Goal: Task Accomplishment & Management: Manage account settings

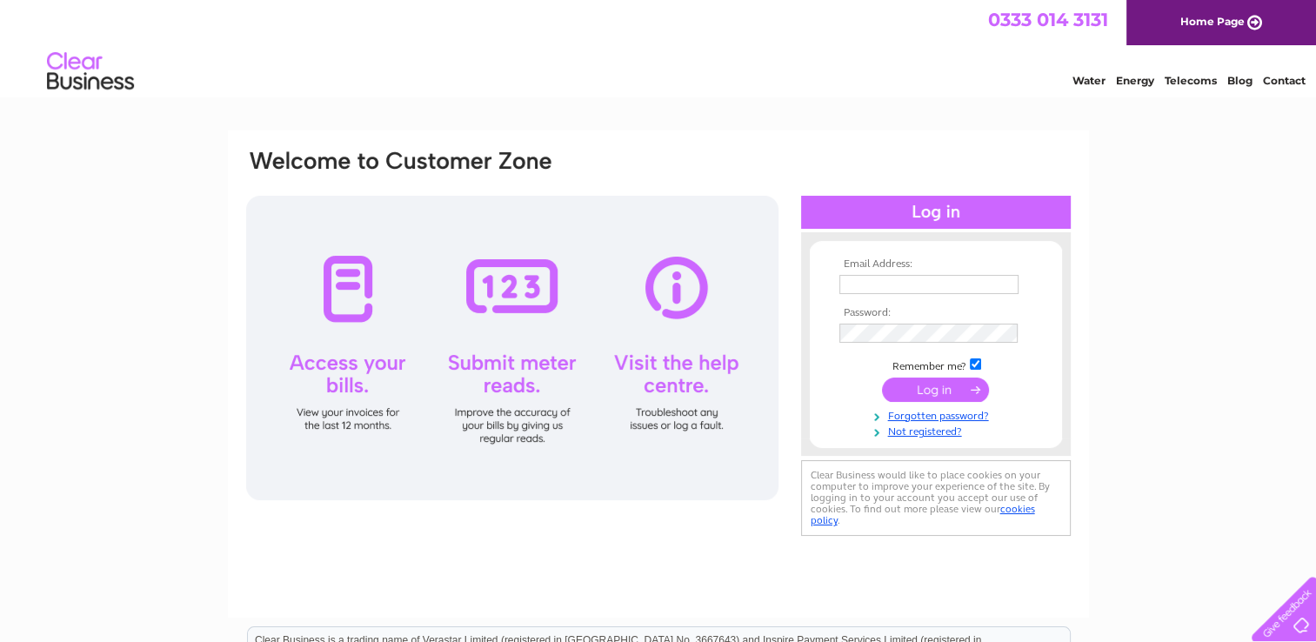
type input "cat_558@msn.com"
click at [923, 393] on input "submit" at bounding box center [935, 389] width 107 height 24
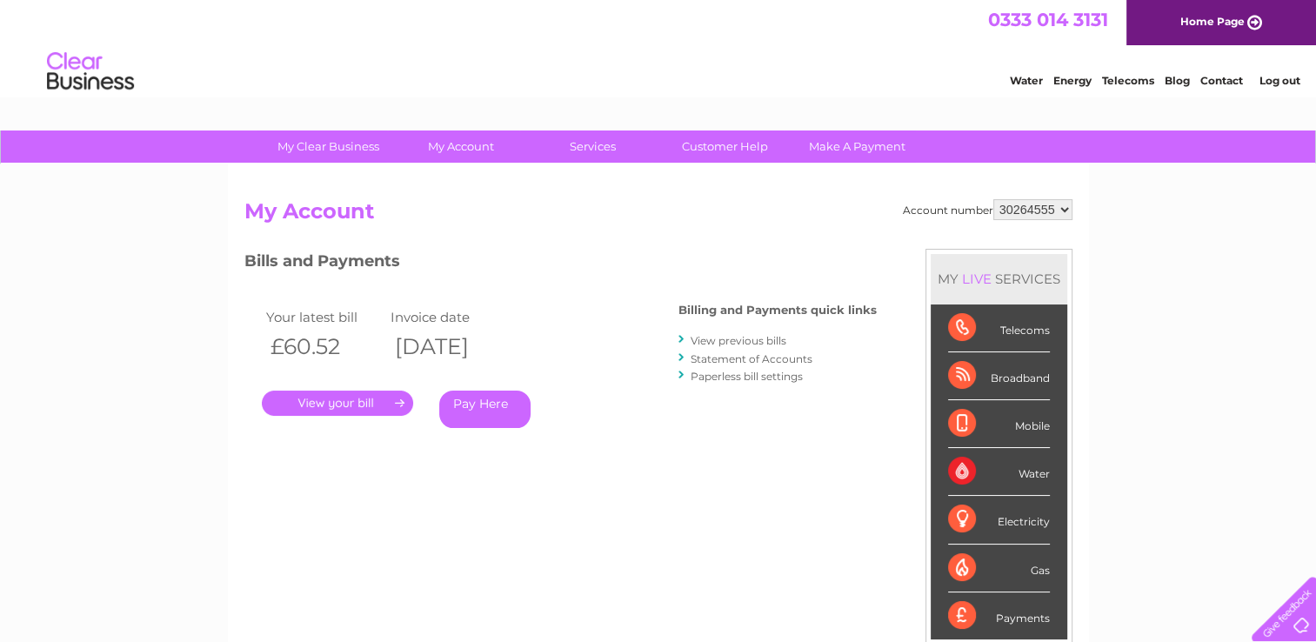
click at [1022, 212] on select "30264555 30264686" at bounding box center [1032, 209] width 79 height 21
select select "30264686"
click at [993, 199] on select "30264555 30264686" at bounding box center [1032, 209] width 79 height 21
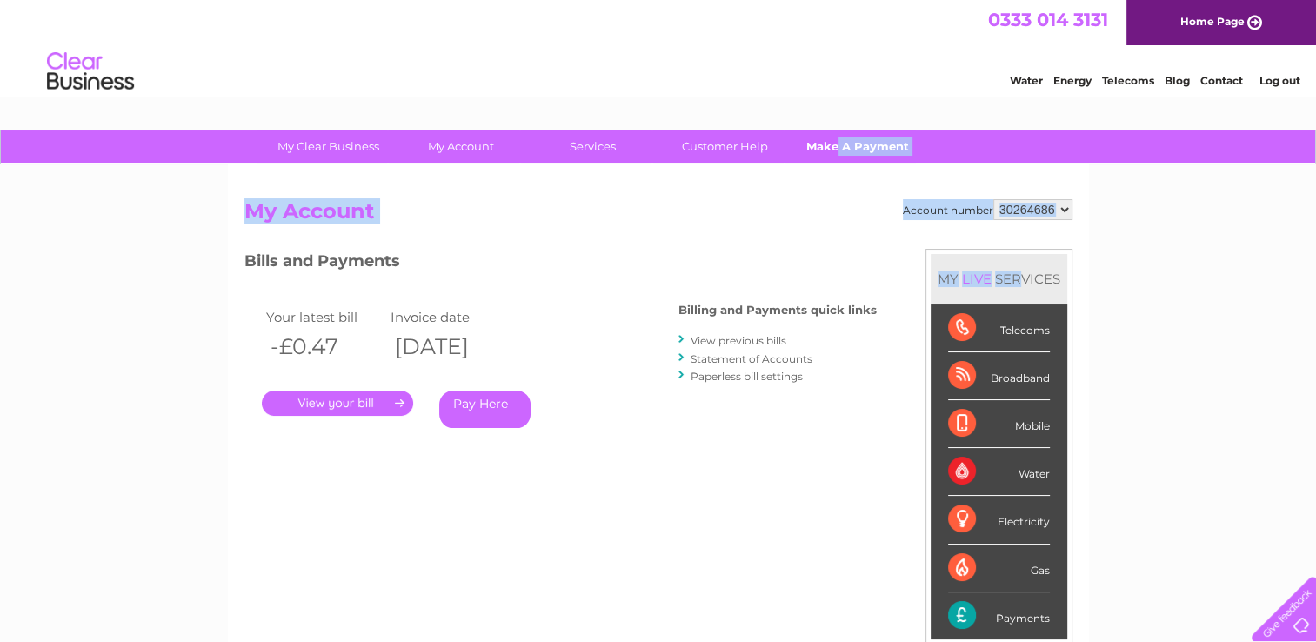
drag, startPoint x: 0, startPoint y: 0, endPoint x: 836, endPoint y: 147, distance: 848.5
click at [836, 147] on div "My Clear Business Login Details My Details My Preferences Link Account My Accou…" at bounding box center [658, 583] width 1316 height 907
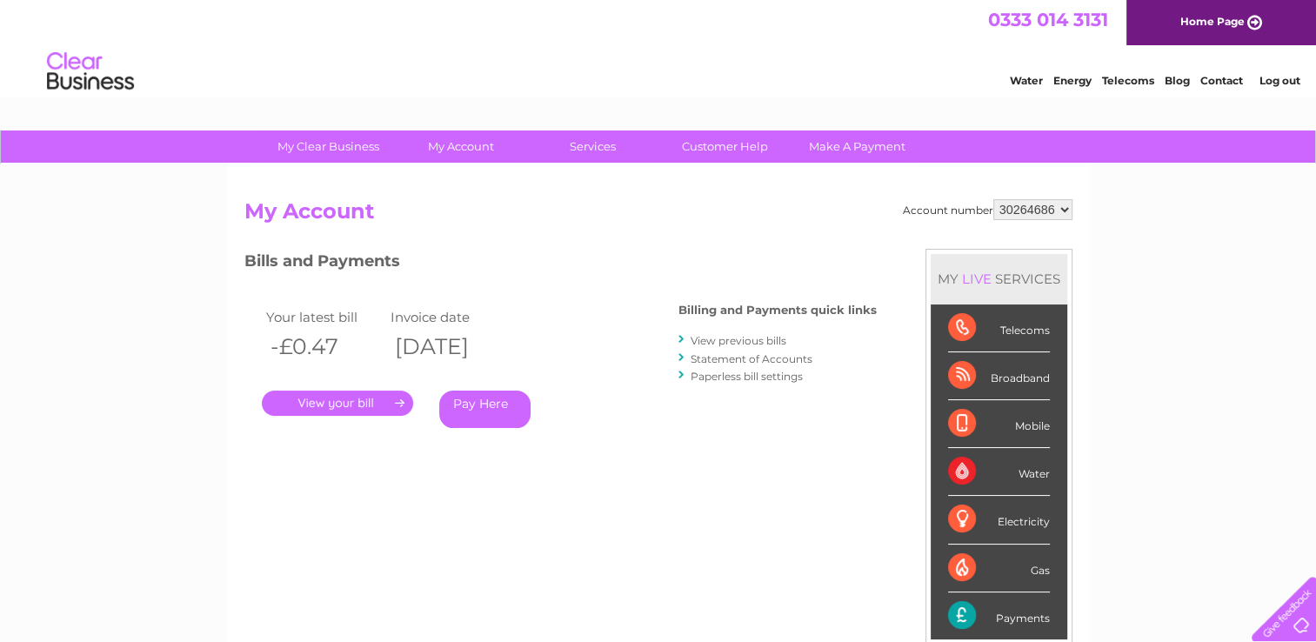
click at [764, 492] on div "Account number 30264555 30264686 My Account MY LIVE SERVICES Telecoms Broadband…" at bounding box center [658, 461] width 828 height 524
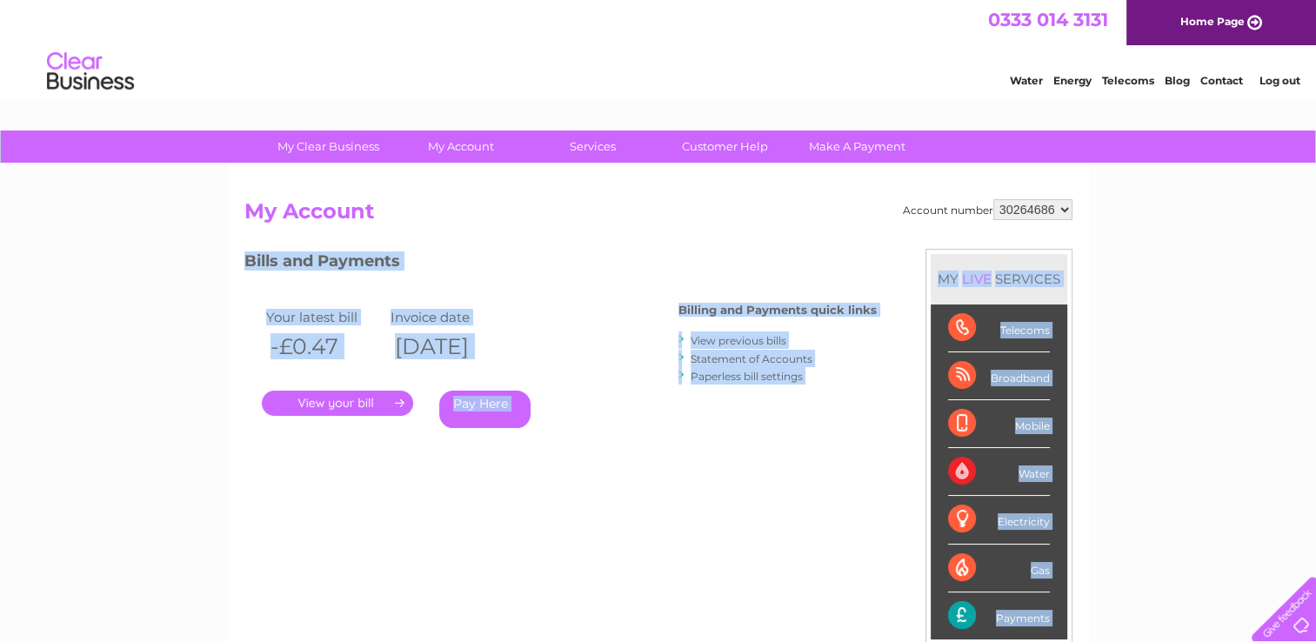
drag, startPoint x: 764, startPoint y: 492, endPoint x: 663, endPoint y: 230, distance: 281.6
click at [663, 230] on div "Account number 30264555 30264686 My Account MY LIVE SERVICES Telecoms Broadband…" at bounding box center [658, 461] width 828 height 524
click at [663, 230] on h2 "My Account" at bounding box center [658, 215] width 828 height 33
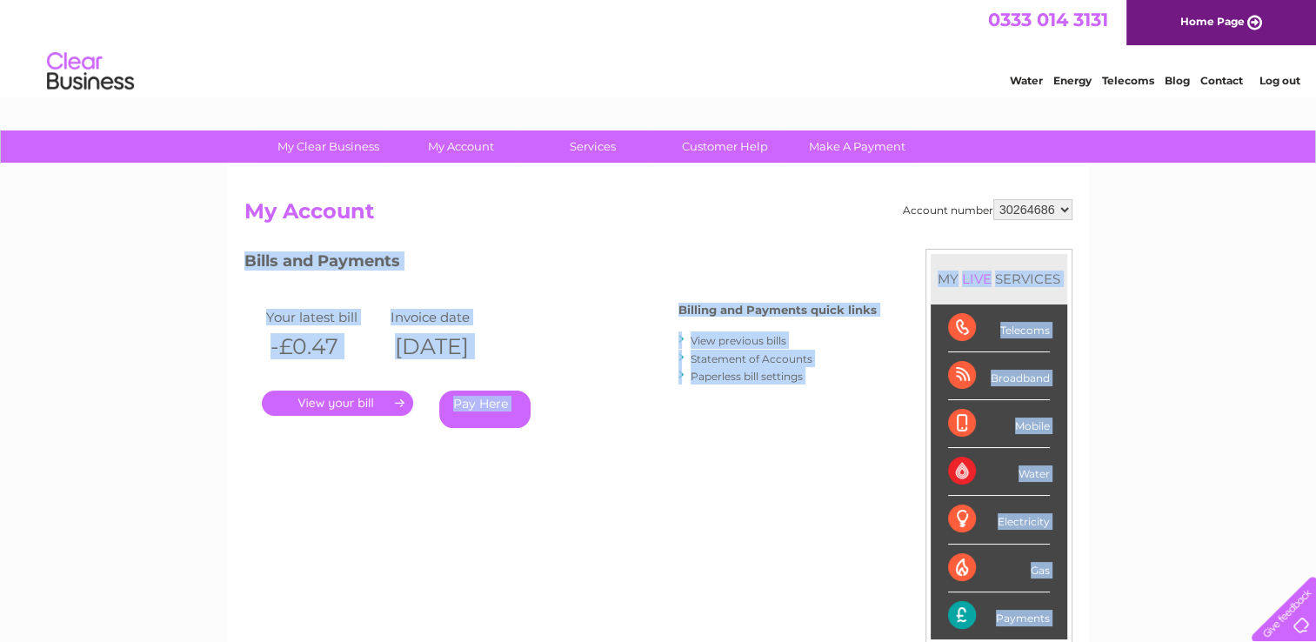
click at [435, 243] on div "Account number 30264555 30264686 My Account MY LIVE SERVICES Telecoms Broadband…" at bounding box center [658, 461] width 828 height 524
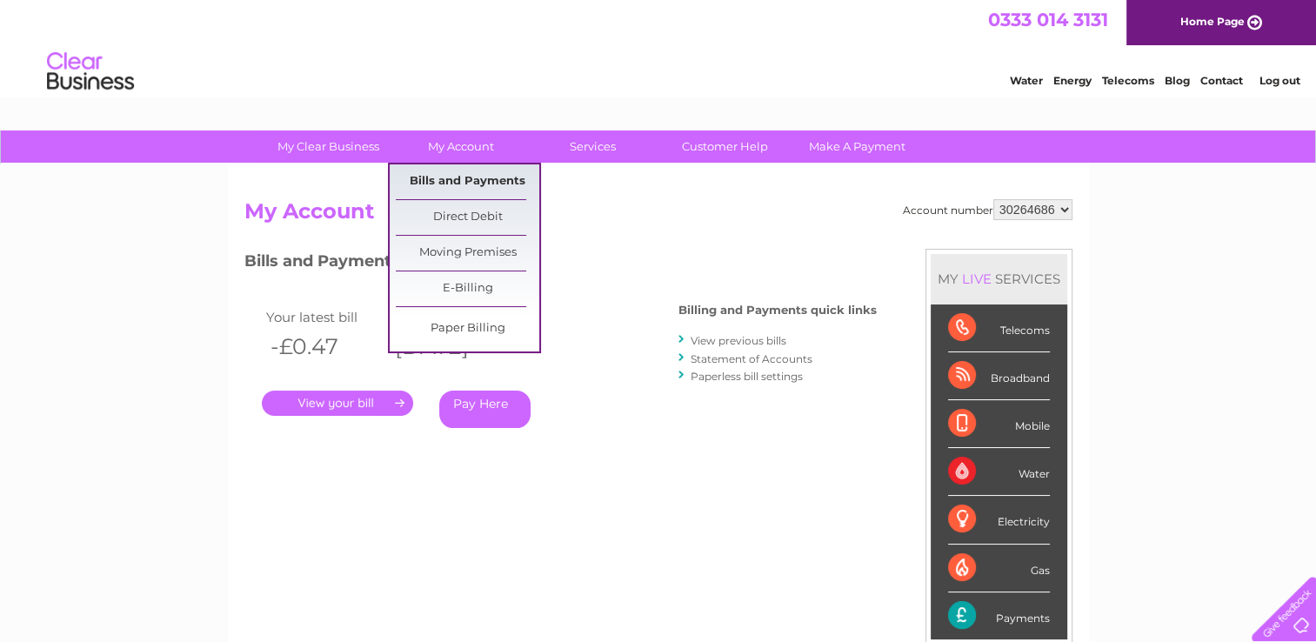
click at [438, 179] on link "Bills and Payments" at bounding box center [467, 181] width 143 height 35
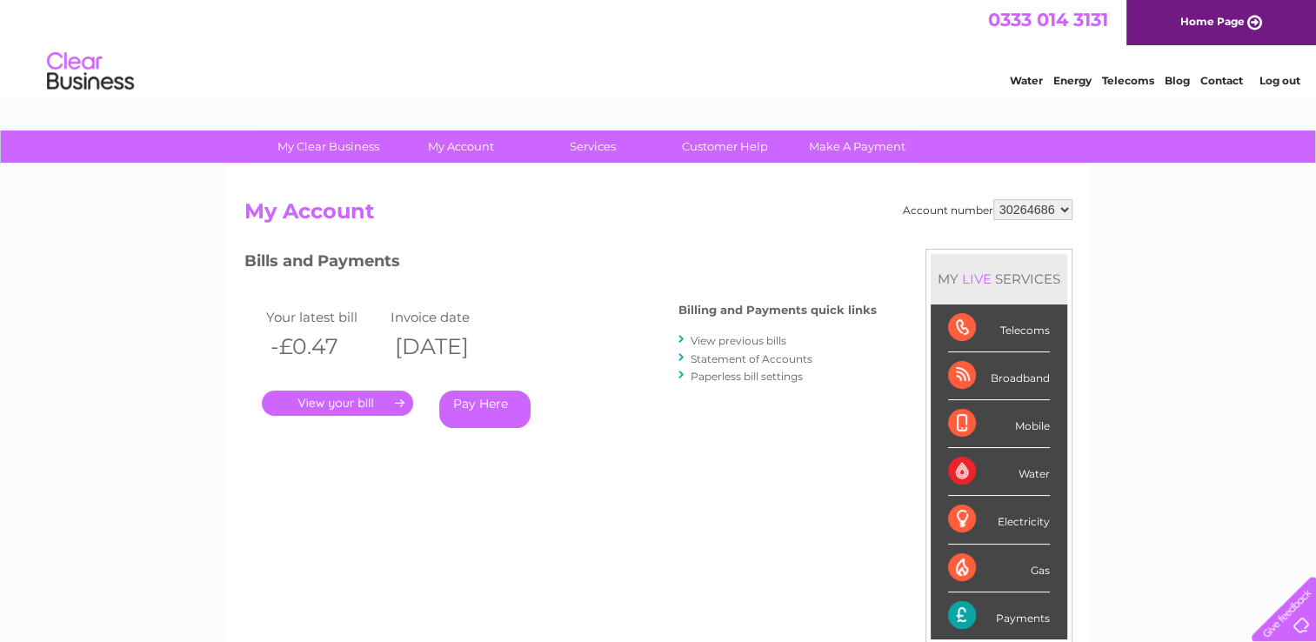
click at [350, 402] on link "." at bounding box center [337, 402] width 151 height 25
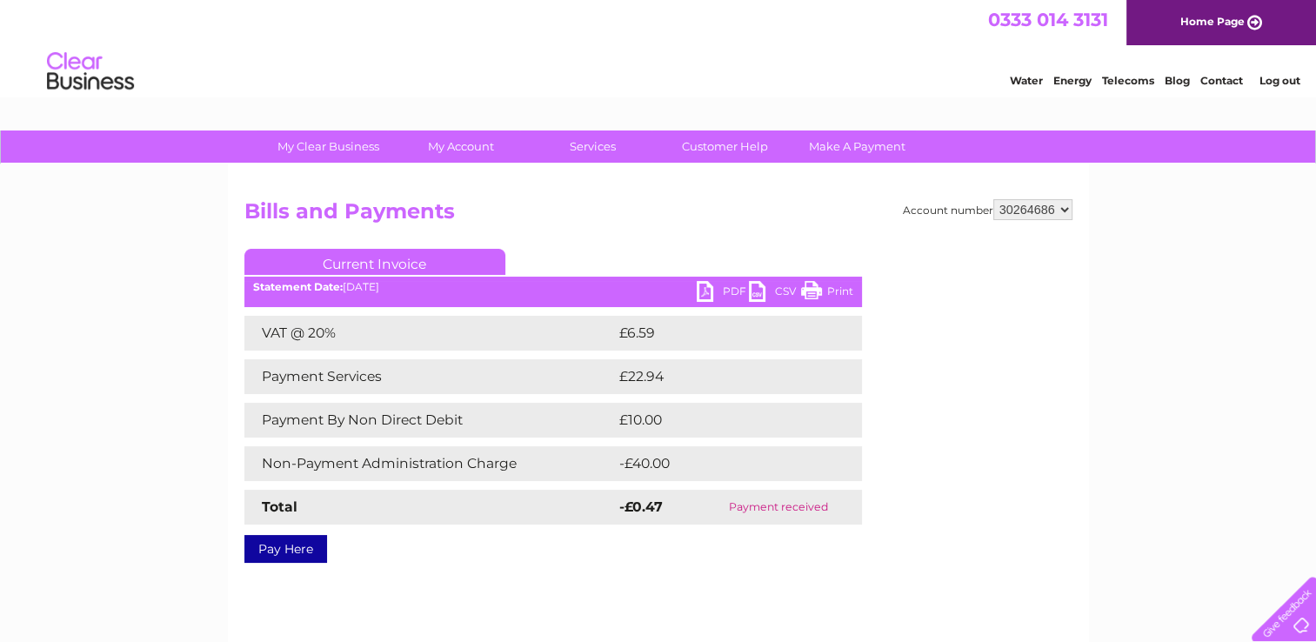
click at [1033, 214] on select "30264555 30264686" at bounding box center [1032, 209] width 79 height 21
select select "30264555"
click at [993, 199] on select "30264555 30264686" at bounding box center [1032, 209] width 79 height 21
click at [566, 220] on h2 "Bills and Payments" at bounding box center [658, 215] width 828 height 33
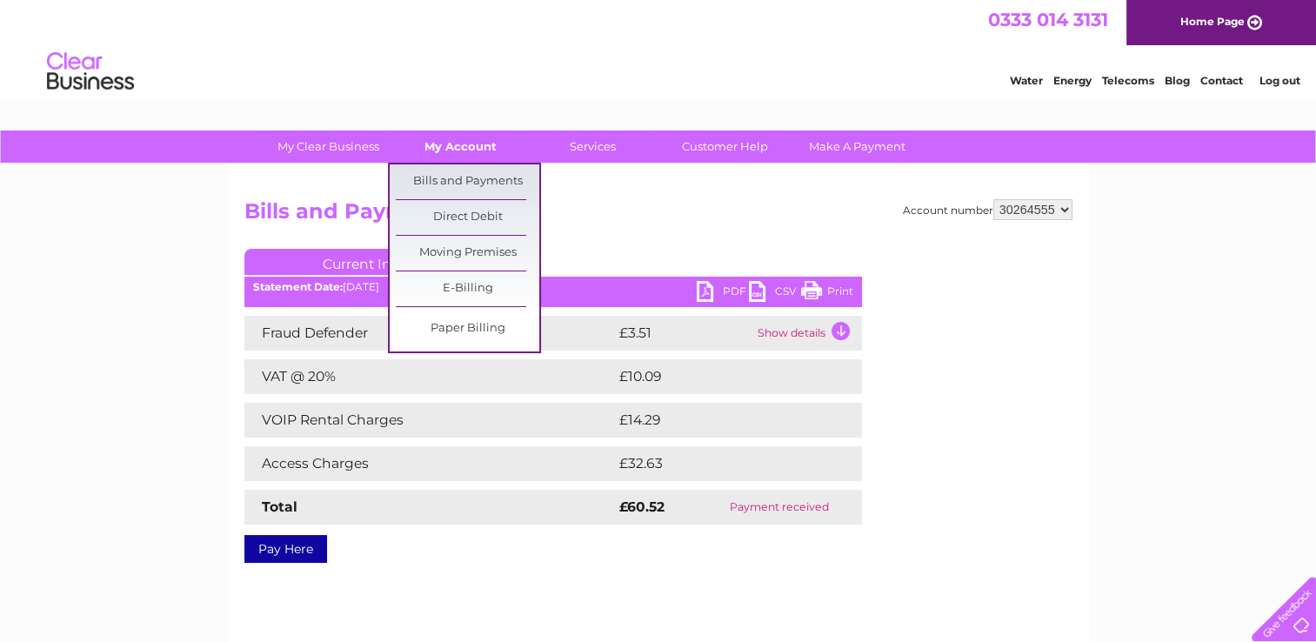
click at [471, 150] on link "My Account" at bounding box center [460, 146] width 143 height 32
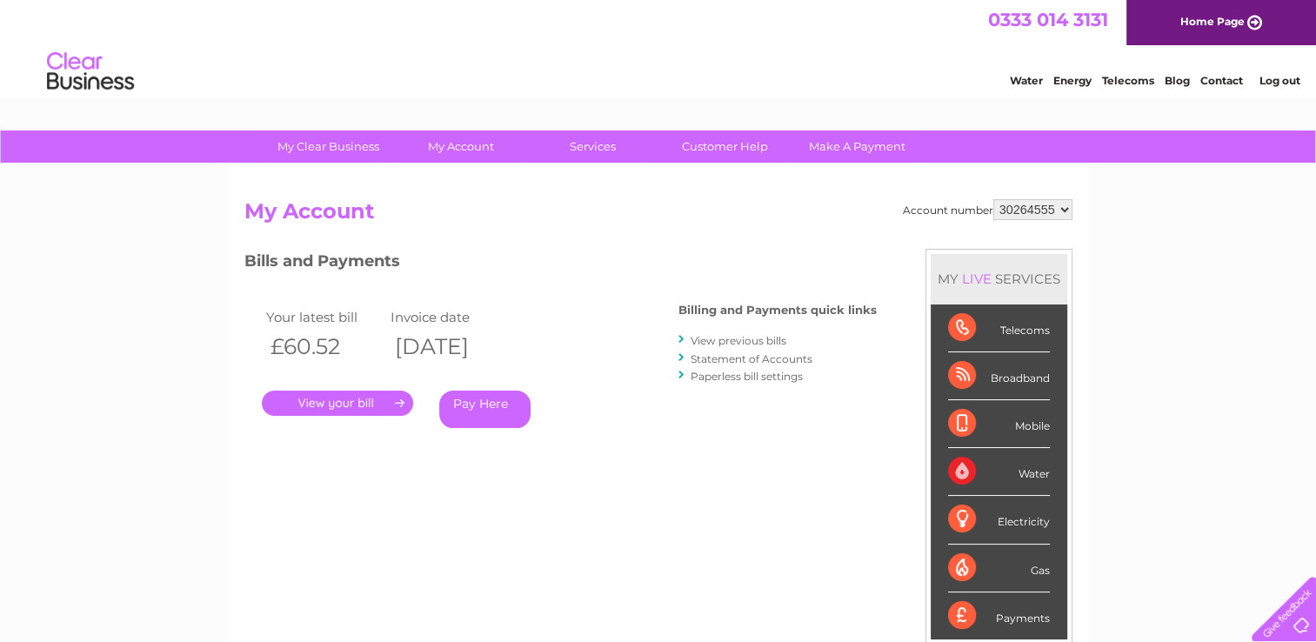
click at [724, 341] on link "View previous bills" at bounding box center [738, 340] width 96 height 13
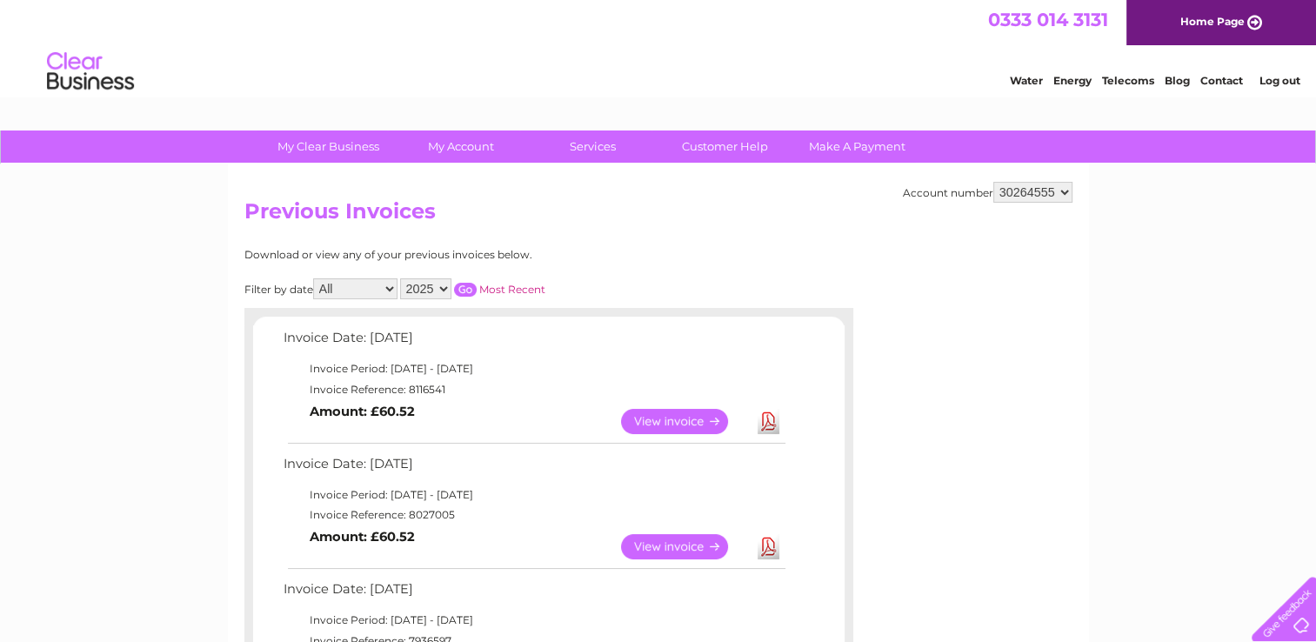
click at [434, 295] on select "2025 2024 2023" at bounding box center [425, 288] width 51 height 21
select select "2024"
click at [402, 278] on select "2025 2024 2023" at bounding box center [425, 288] width 51 height 21
click at [470, 285] on input "button" at bounding box center [465, 290] width 23 height 14
click at [603, 257] on div "Download or view any of your previous invoices below." at bounding box center [472, 255] width 457 height 12
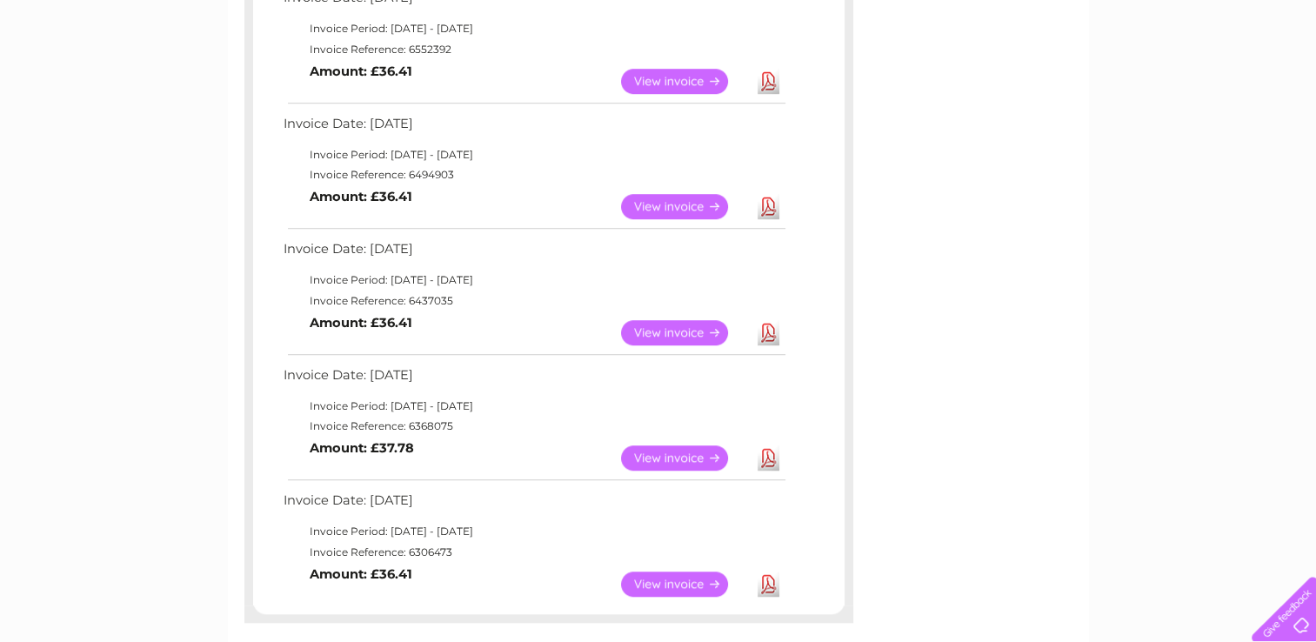
scroll to position [1217, 0]
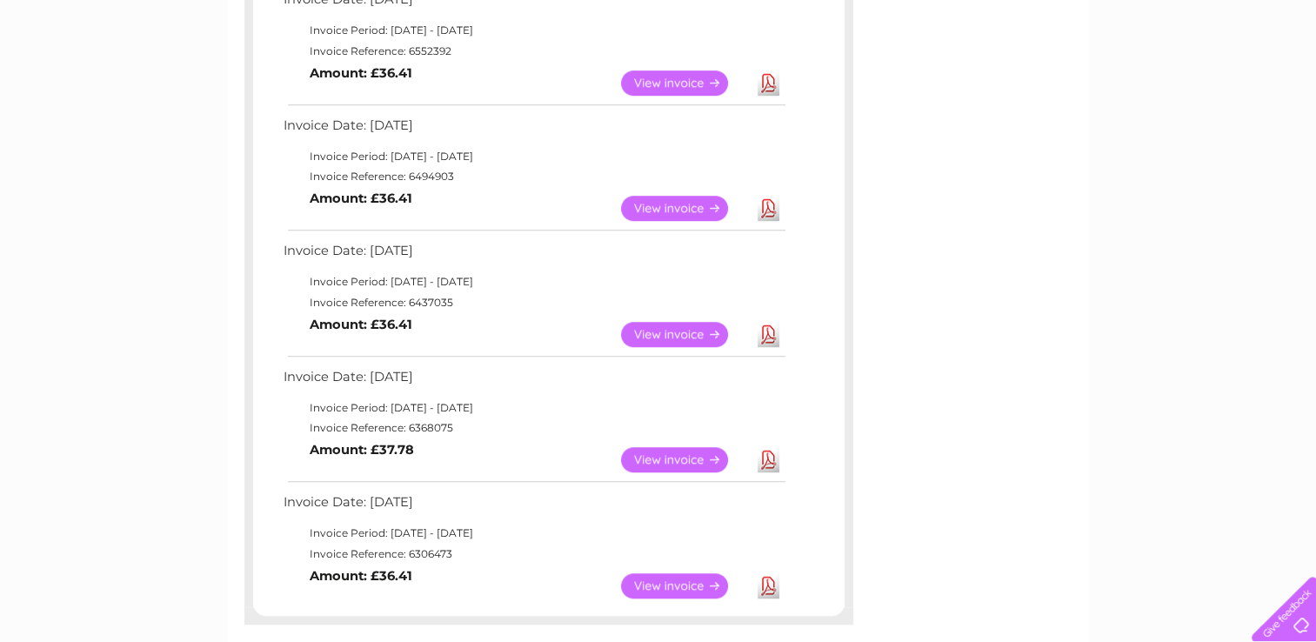
click at [678, 330] on link "View" at bounding box center [685, 334] width 128 height 25
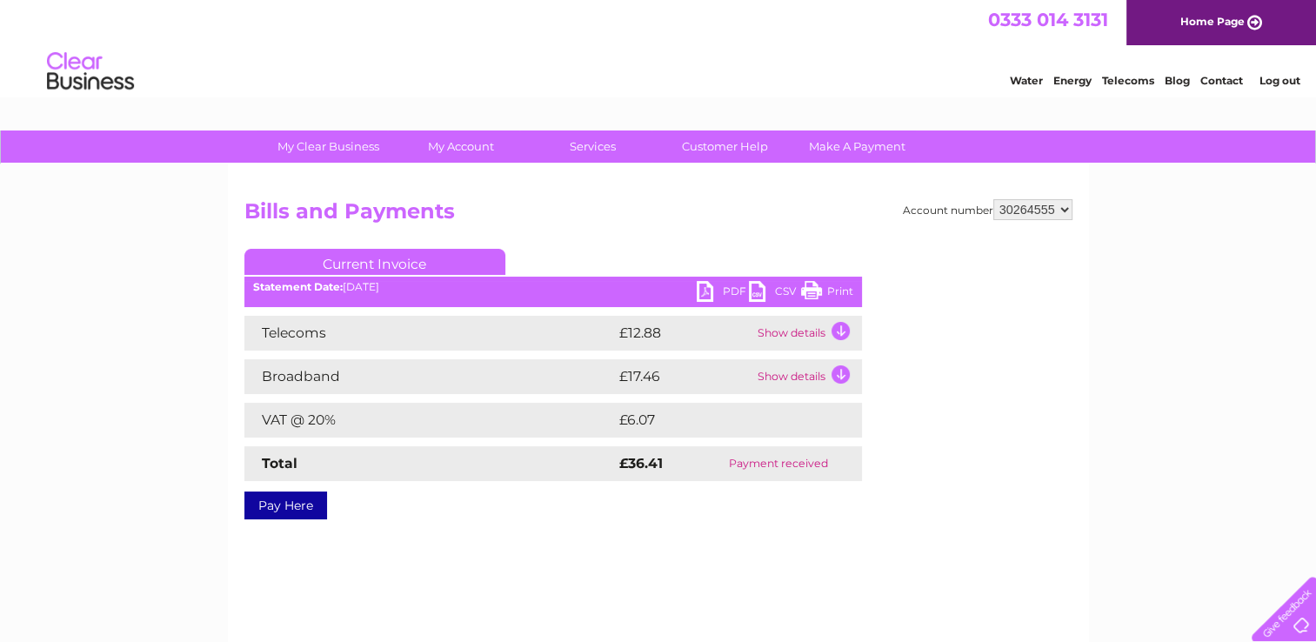
click at [704, 298] on link "PDF" at bounding box center [723, 293] width 52 height 25
